Goal: Transaction & Acquisition: Obtain resource

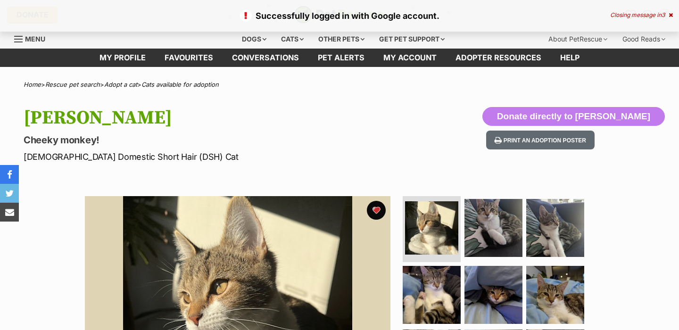
click at [129, 128] on h1 "[PERSON_NAME]" at bounding box center [219, 118] width 390 height 22
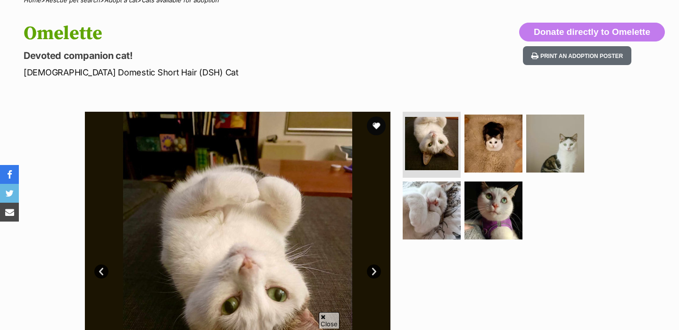
scroll to position [84, 0]
click at [481, 143] on img at bounding box center [493, 143] width 61 height 61
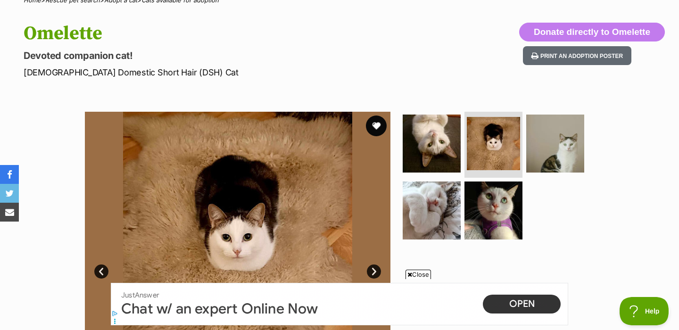
scroll to position [0, 0]
click at [379, 125] on button "favourite" at bounding box center [376, 125] width 21 height 21
click at [558, 152] on img at bounding box center [554, 143] width 61 height 61
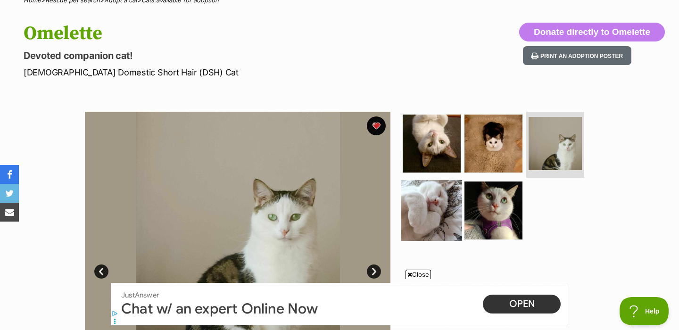
click at [426, 210] on img at bounding box center [431, 210] width 61 height 61
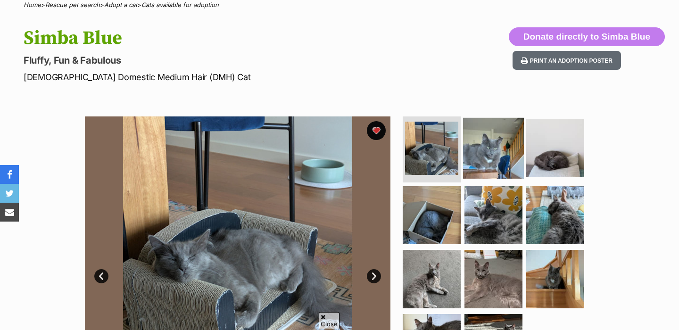
scroll to position [80, 0]
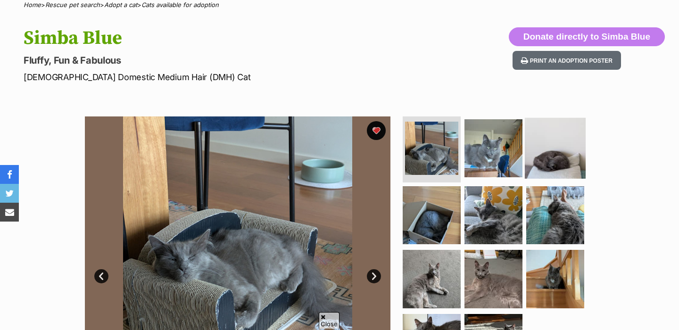
click at [532, 155] on img at bounding box center [554, 148] width 61 height 61
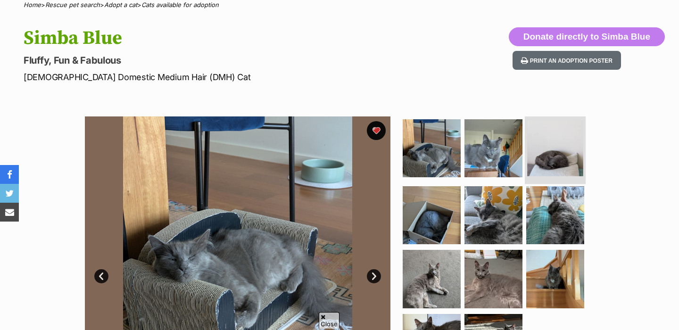
scroll to position [0, 0]
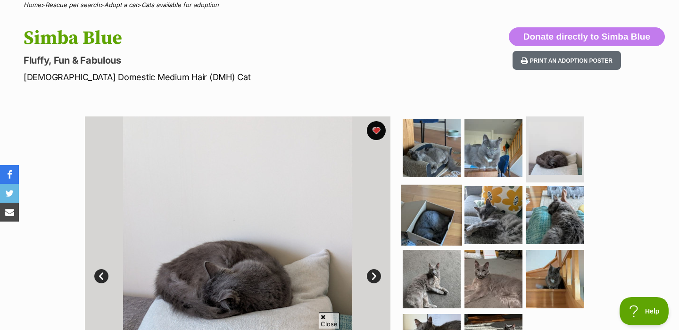
click at [446, 218] on img at bounding box center [431, 214] width 61 height 61
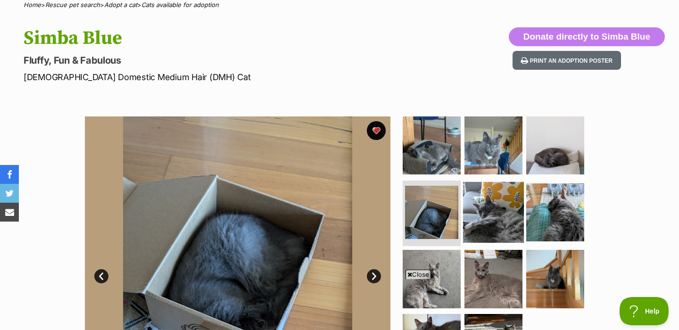
click at [497, 211] on img at bounding box center [493, 211] width 61 height 61
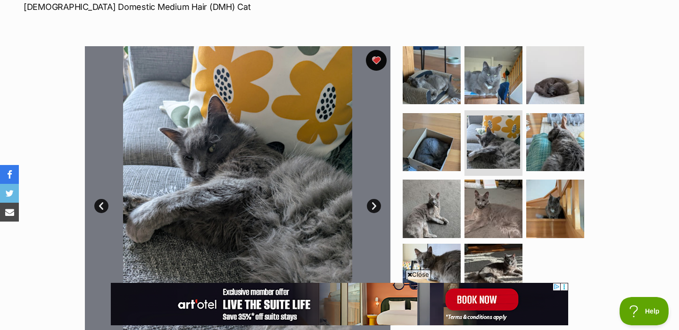
click at [376, 63] on button "favourite" at bounding box center [376, 60] width 21 height 21
